Goal: Transaction & Acquisition: Book appointment/travel/reservation

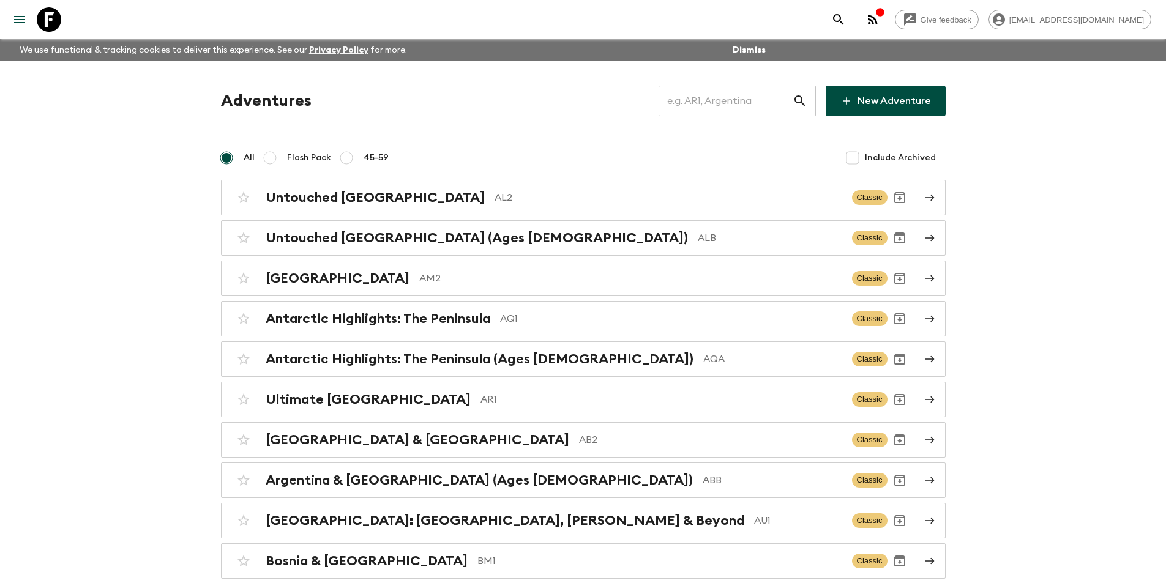
click at [738, 110] on input "text" at bounding box center [725, 101] width 134 height 34
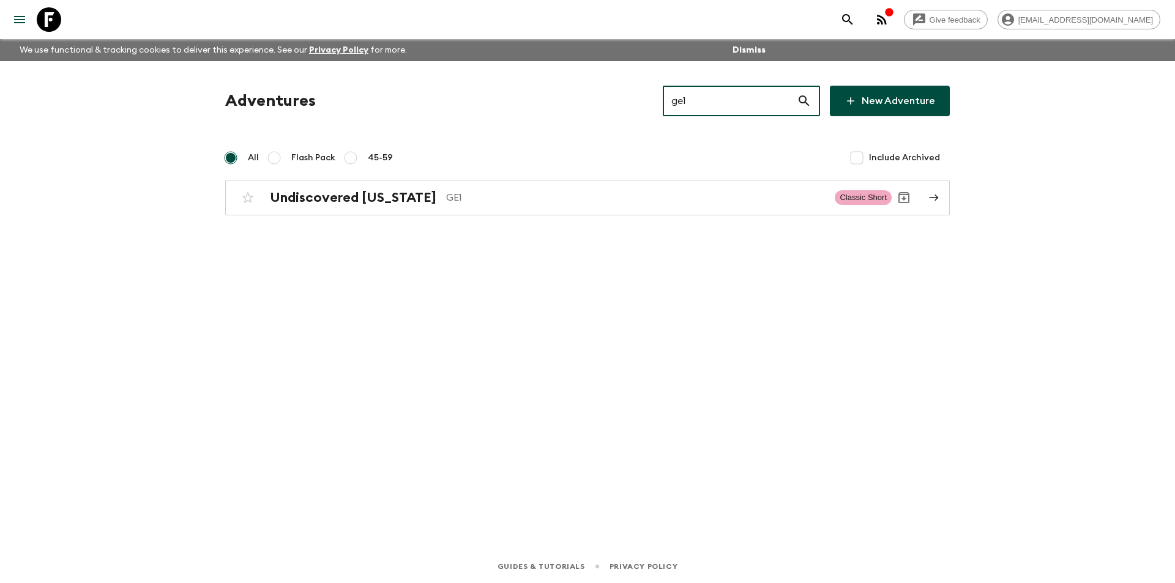
type input "ge1"
click at [554, 182] on link "Undiscovered [US_STATE] GE1 Classic Short" at bounding box center [587, 197] width 725 height 35
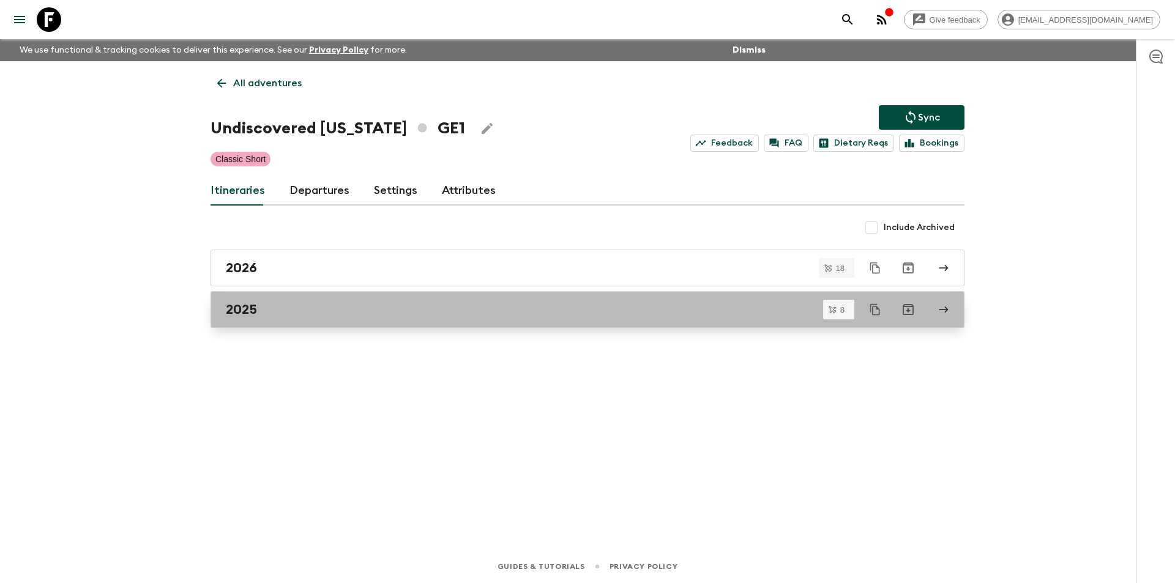
click at [307, 314] on div "2025" at bounding box center [576, 310] width 700 height 16
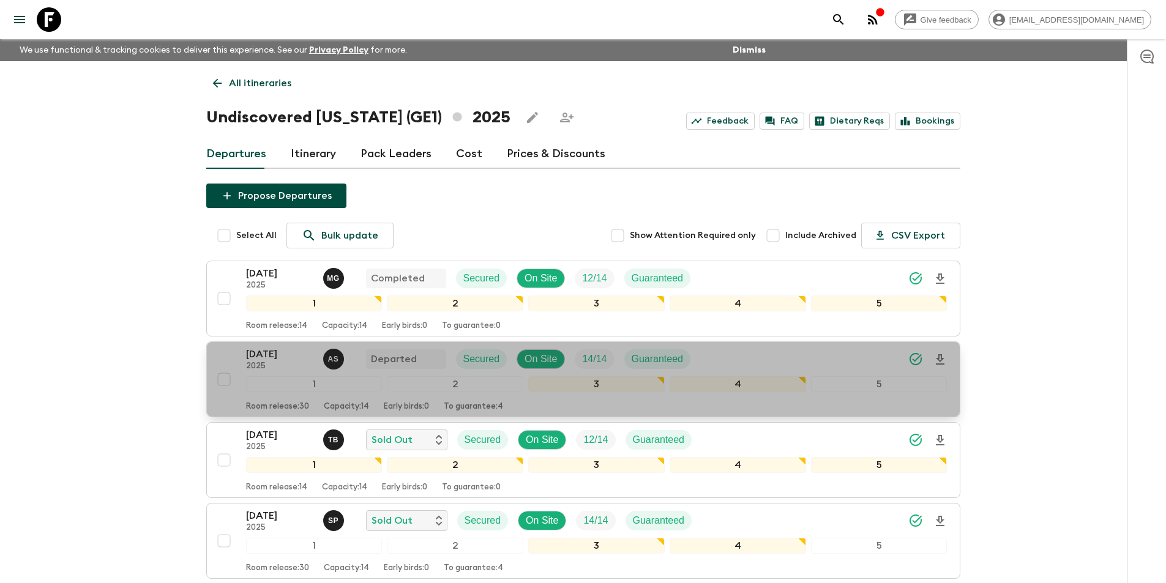
click at [260, 363] on p "2025" at bounding box center [279, 367] width 67 height 10
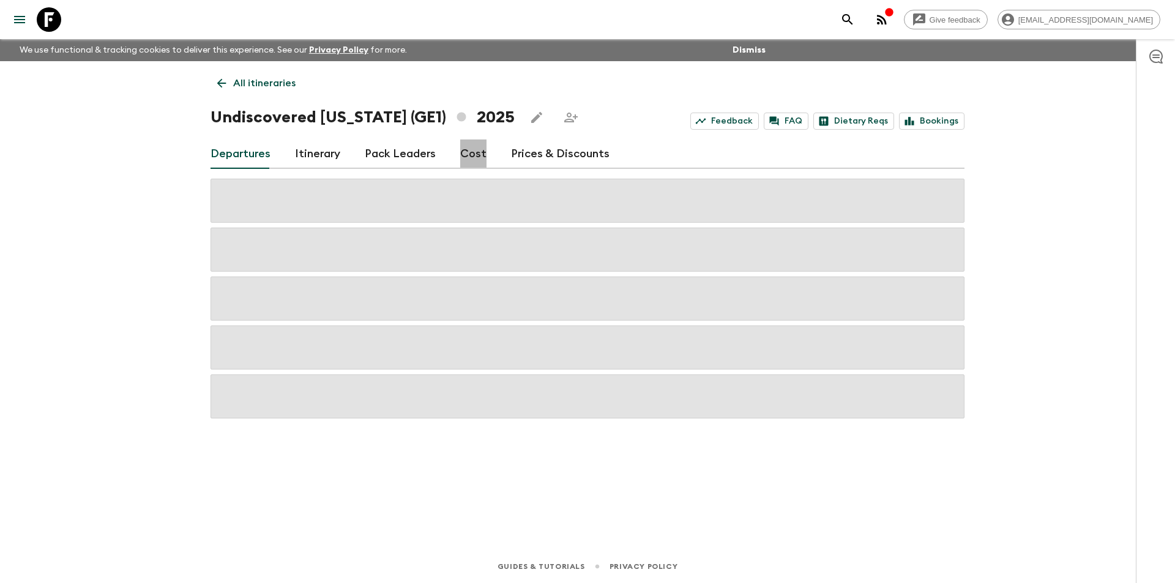
click at [467, 158] on link "Cost" at bounding box center [473, 154] width 26 height 29
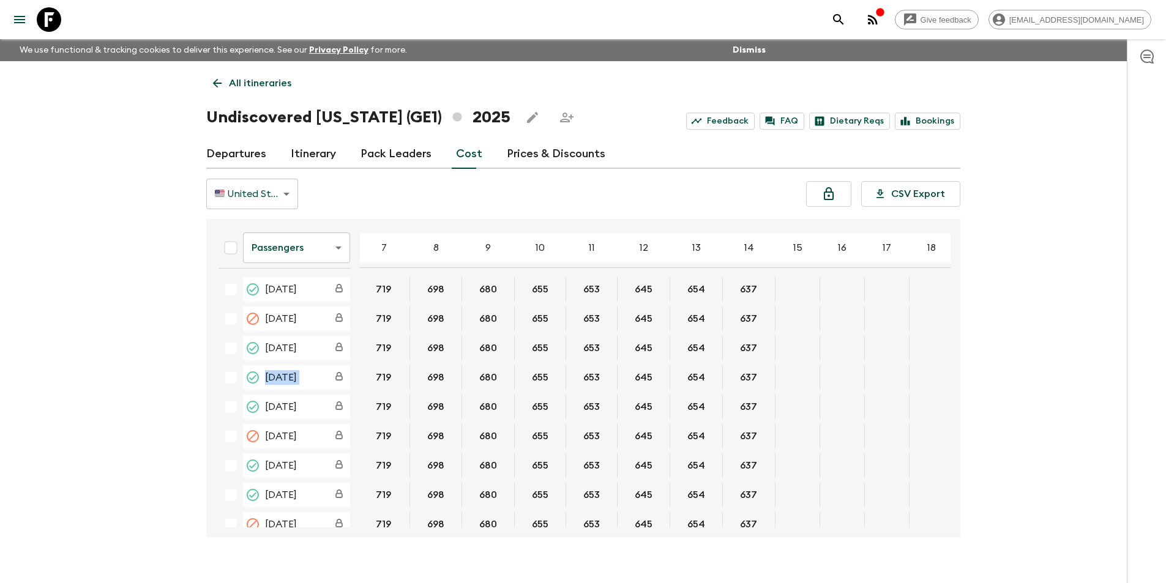
scroll to position [0, 165]
drag, startPoint x: 950, startPoint y: 354, endPoint x: 942, endPoint y: 386, distance: 32.2
click at [942, 386] on div "Passengers passengersCost ​ 4 5 6 7 8 9 10 11 12 13 14 15 16 17 18 [DATE] 845 8…" at bounding box center [580, 378] width 742 height 299
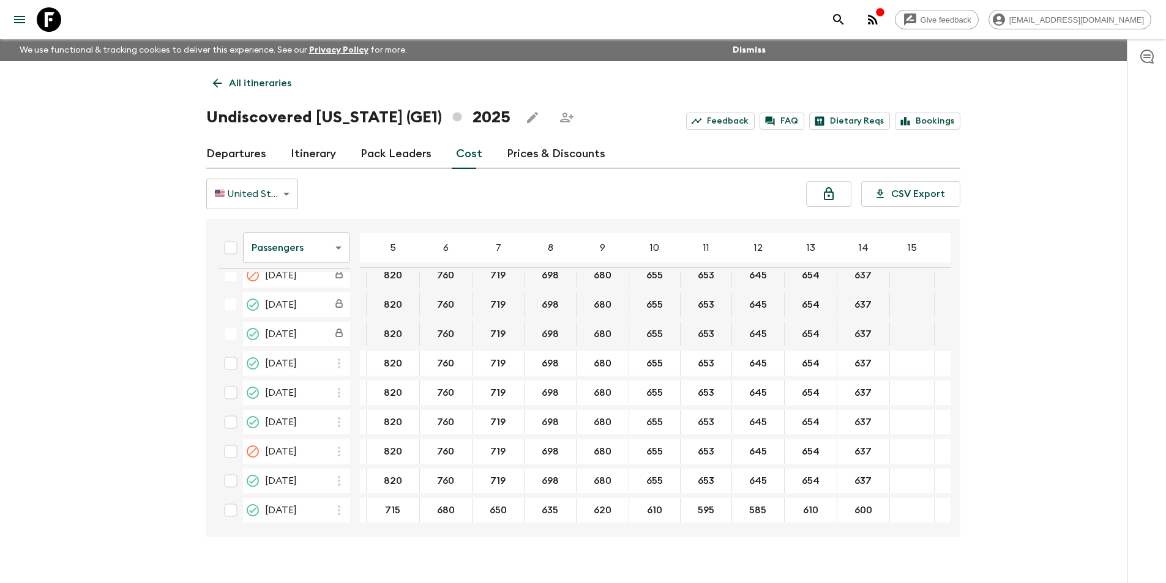
scroll to position [254, 45]
click at [305, 245] on body "Give feedback [EMAIL_ADDRESS][DOMAIN_NAME] We use functional & tracking cookies…" at bounding box center [583, 302] width 1166 height 605
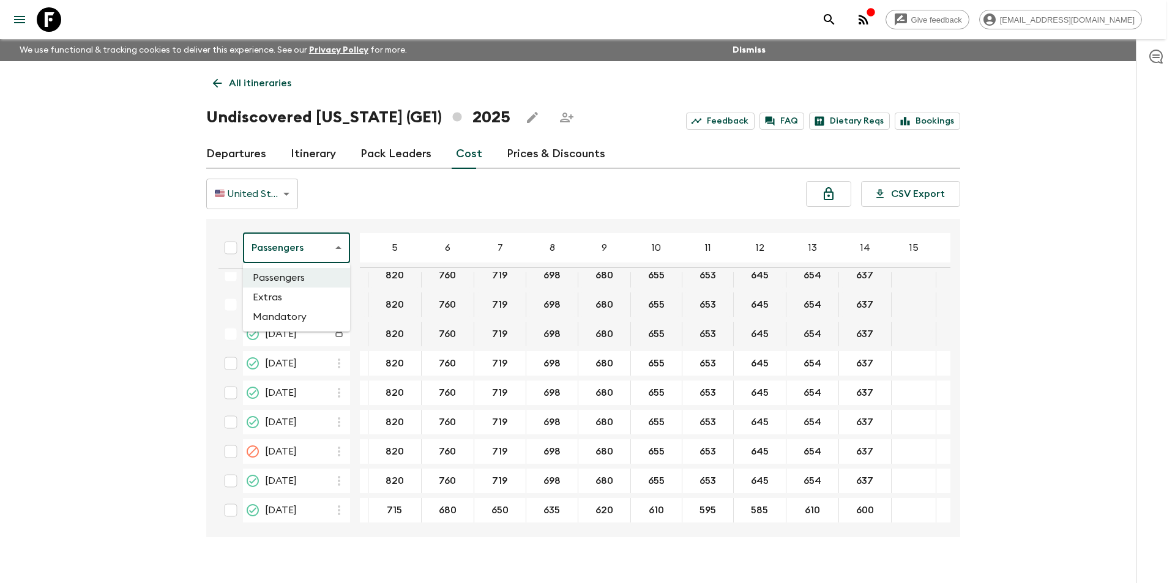
click at [283, 294] on li "Extras" at bounding box center [296, 298] width 107 height 20
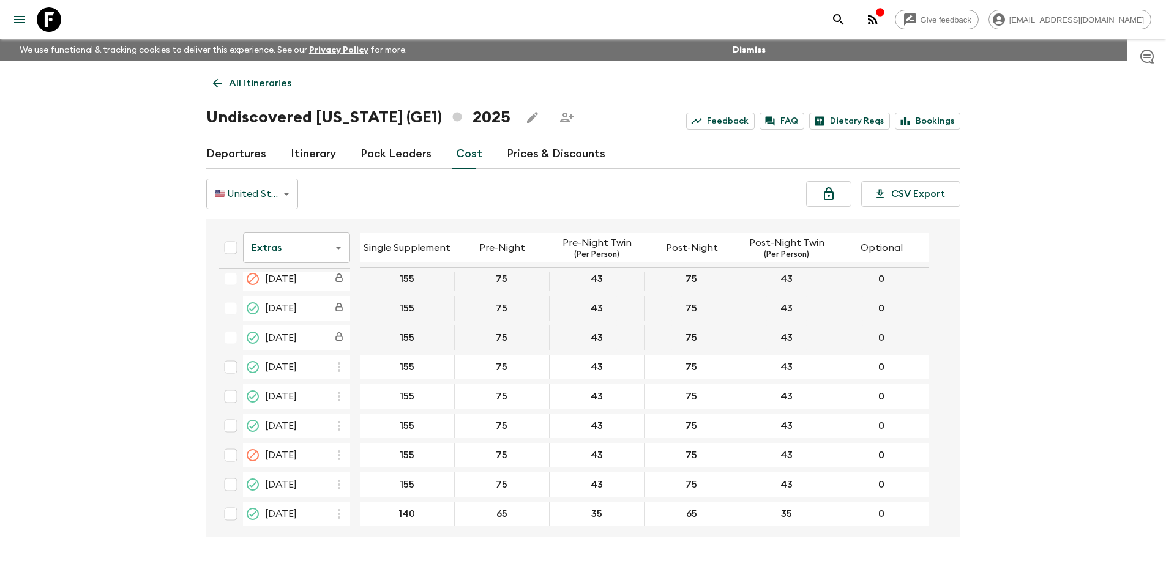
scroll to position [249, 0]
